Goal: Task Accomplishment & Management: Use online tool/utility

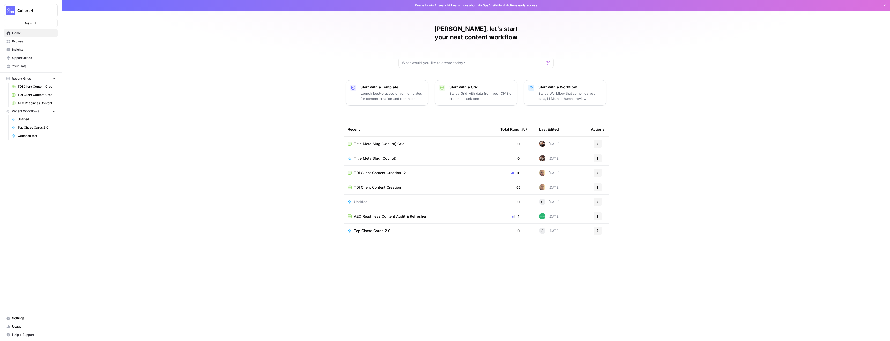
click at [374, 141] on span "Title Meta Slug (Copilot) Grid" at bounding box center [379, 143] width 51 height 5
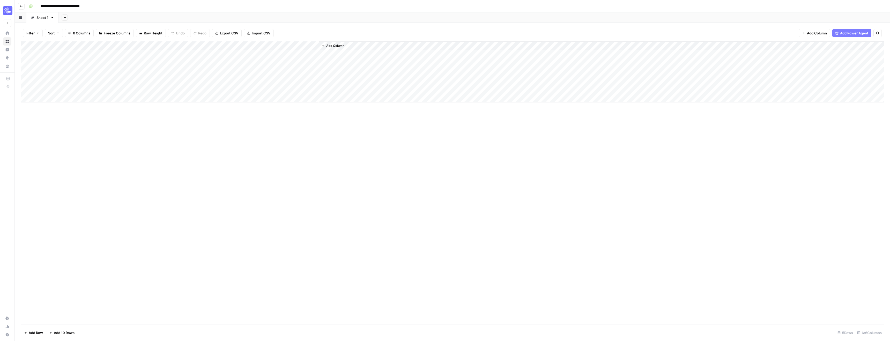
click at [19, 5] on button "Go back" at bounding box center [21, 6] width 7 height 7
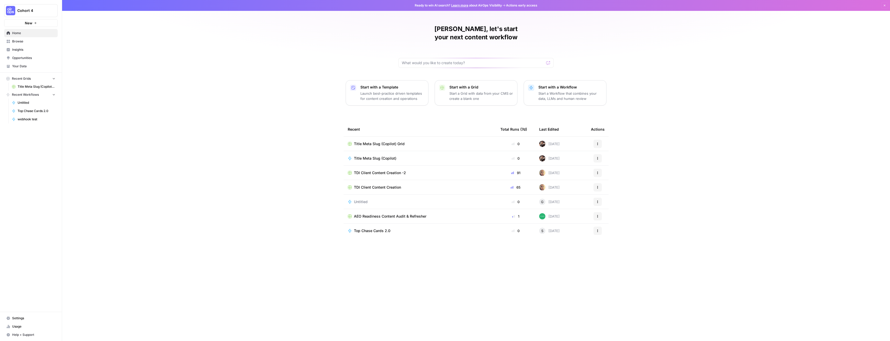
click at [43, 20] on button "New" at bounding box center [31, 23] width 54 height 8
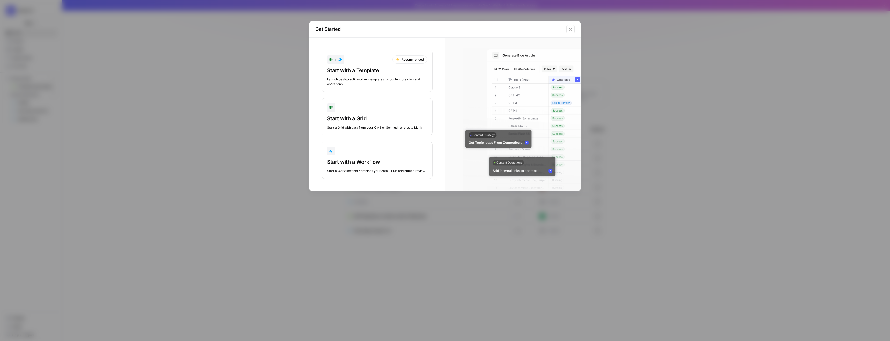
click at [387, 74] on div "Start with a Template Launch best-practice driven templates for content creatio…" at bounding box center [377, 77] width 100 height 20
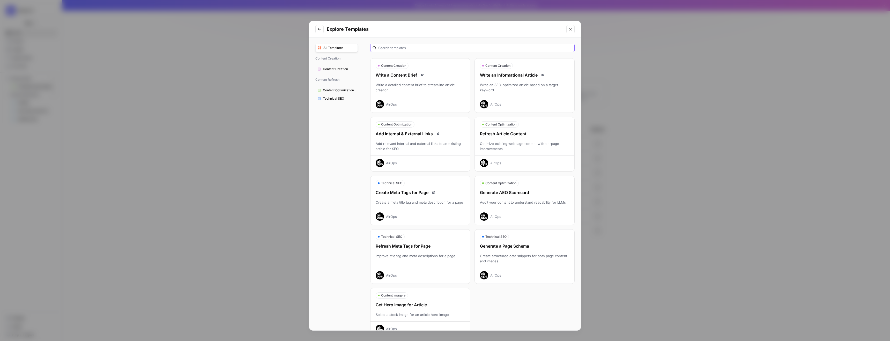
click at [411, 48] on input "text" at bounding box center [475, 47] width 194 height 5
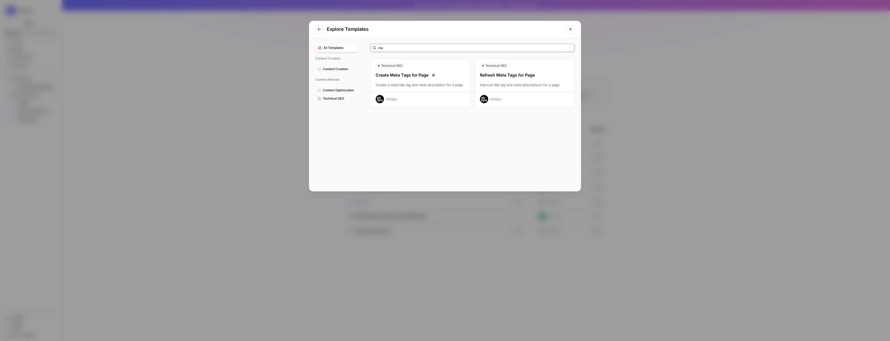
type input "m"
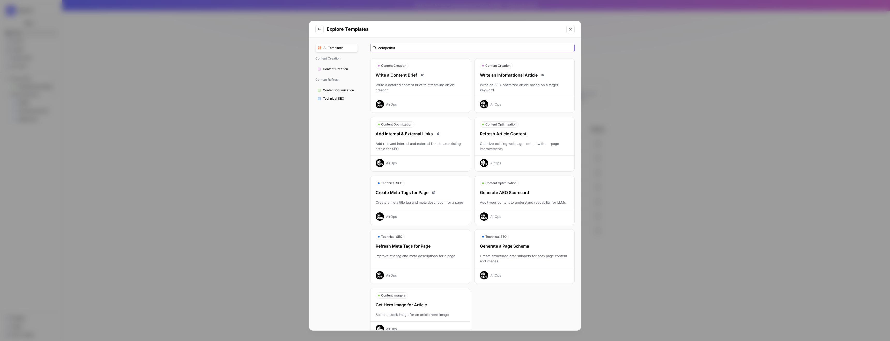
type input "competitor"
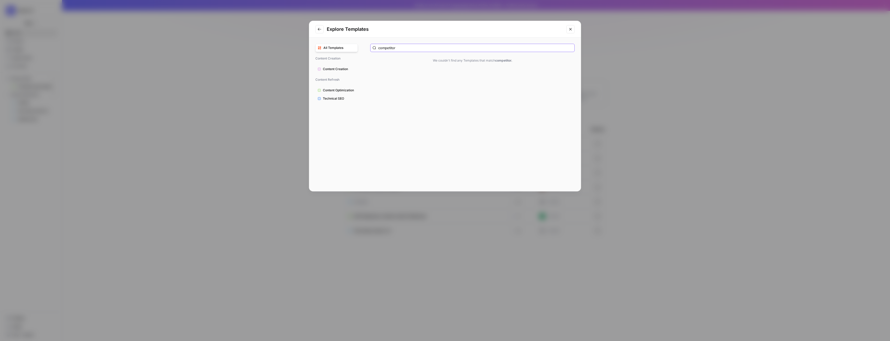
click at [442, 49] on input "competitor" at bounding box center [475, 47] width 194 height 5
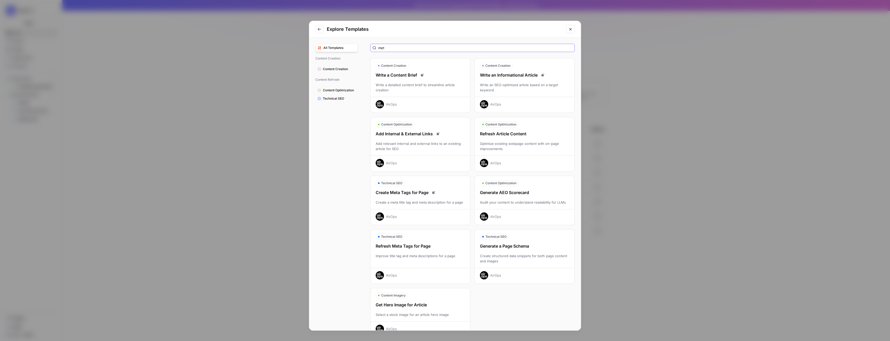
type input "meta"
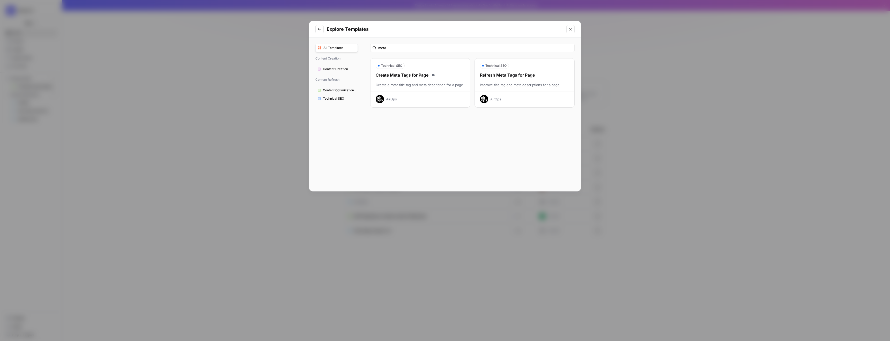
click at [438, 74] on div "Create Meta Tags for Page" at bounding box center [420, 75] width 100 height 6
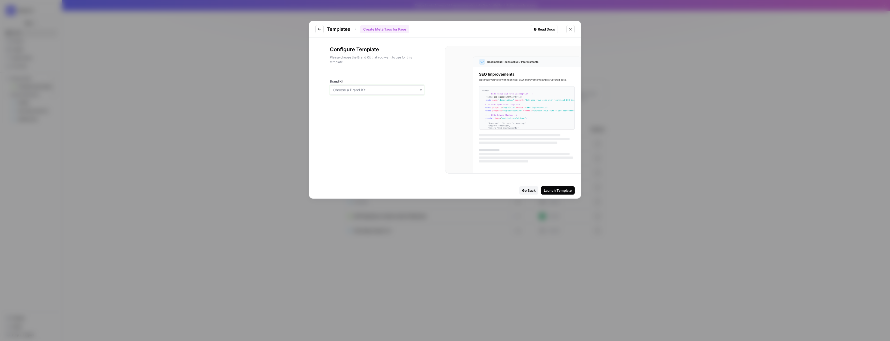
click at [404, 91] on input "Brand Kit" at bounding box center [377, 89] width 88 height 5
click at [363, 122] on div "Lost Arts Knife Making" at bounding box center [377, 122] width 94 height 10
click at [554, 188] on div "Launch Template" at bounding box center [558, 190] width 28 height 5
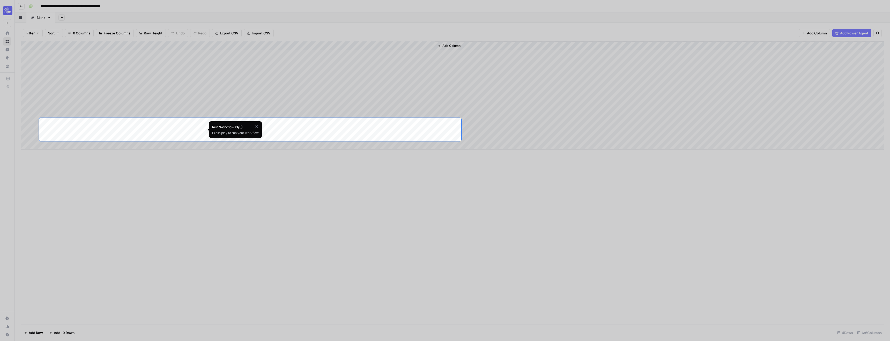
click at [188, 201] on div at bounding box center [445, 311] width 890 height 341
click at [257, 125] on icon "button" at bounding box center [256, 126] width 4 height 4
click at [238, 138] on span "Skip Tutorial" at bounding box center [243, 139] width 16 height 4
